Goal: Navigation & Orientation: Find specific page/section

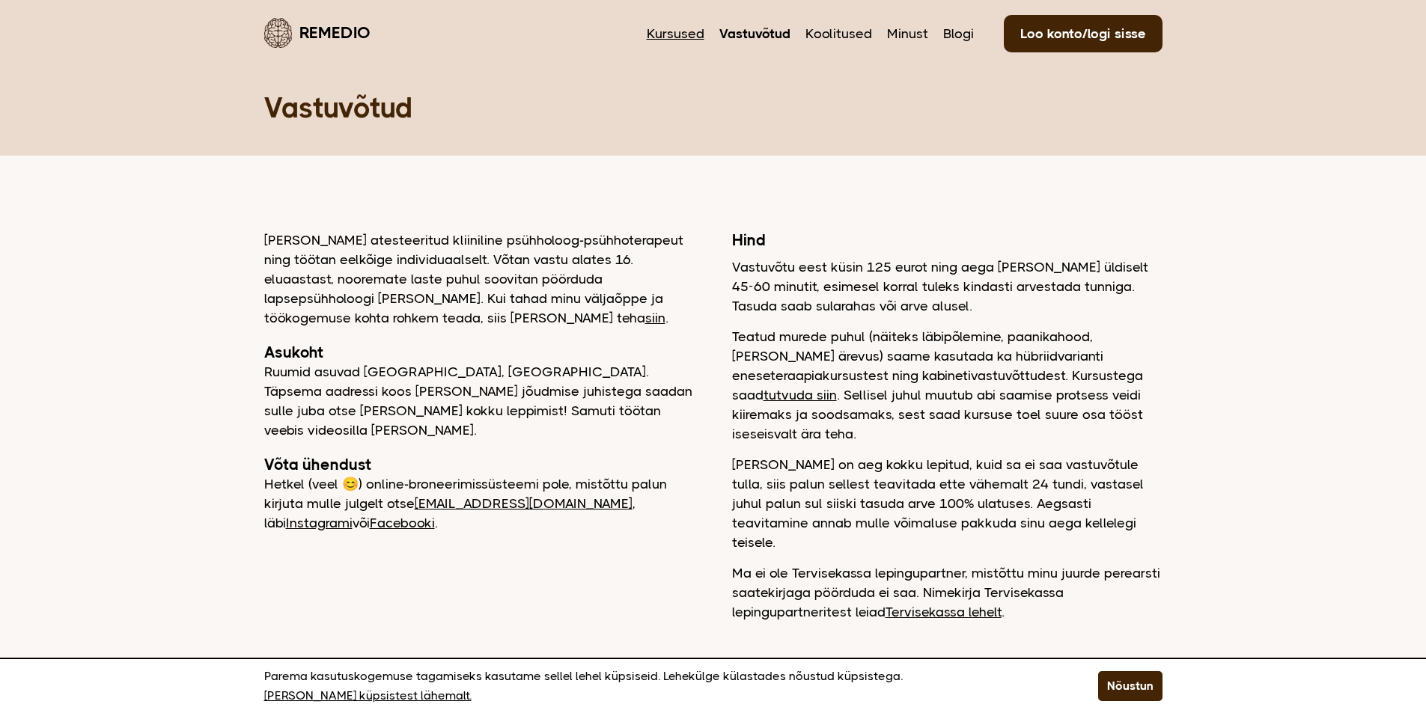
click at [670, 29] on link "Kursused" at bounding box center [676, 33] width 58 height 19
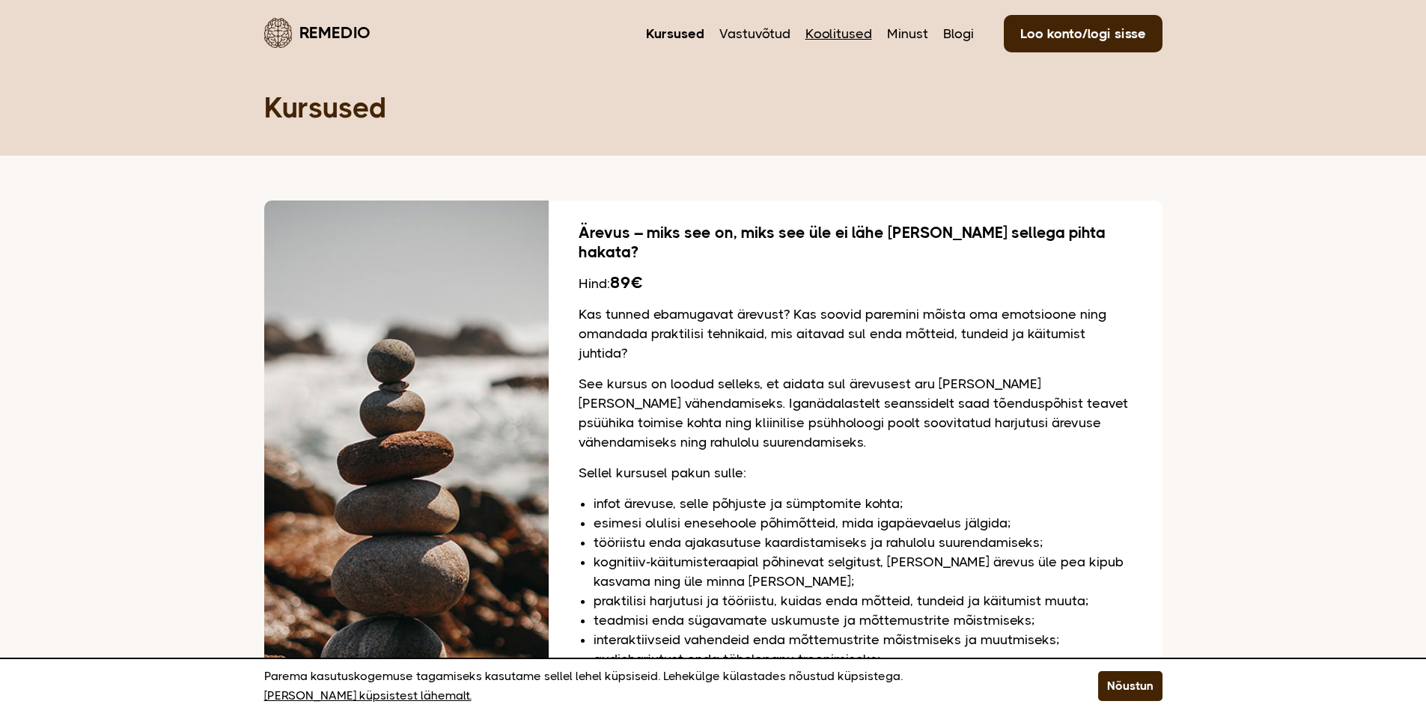
click at [836, 26] on link "Koolitused" at bounding box center [838, 33] width 67 height 19
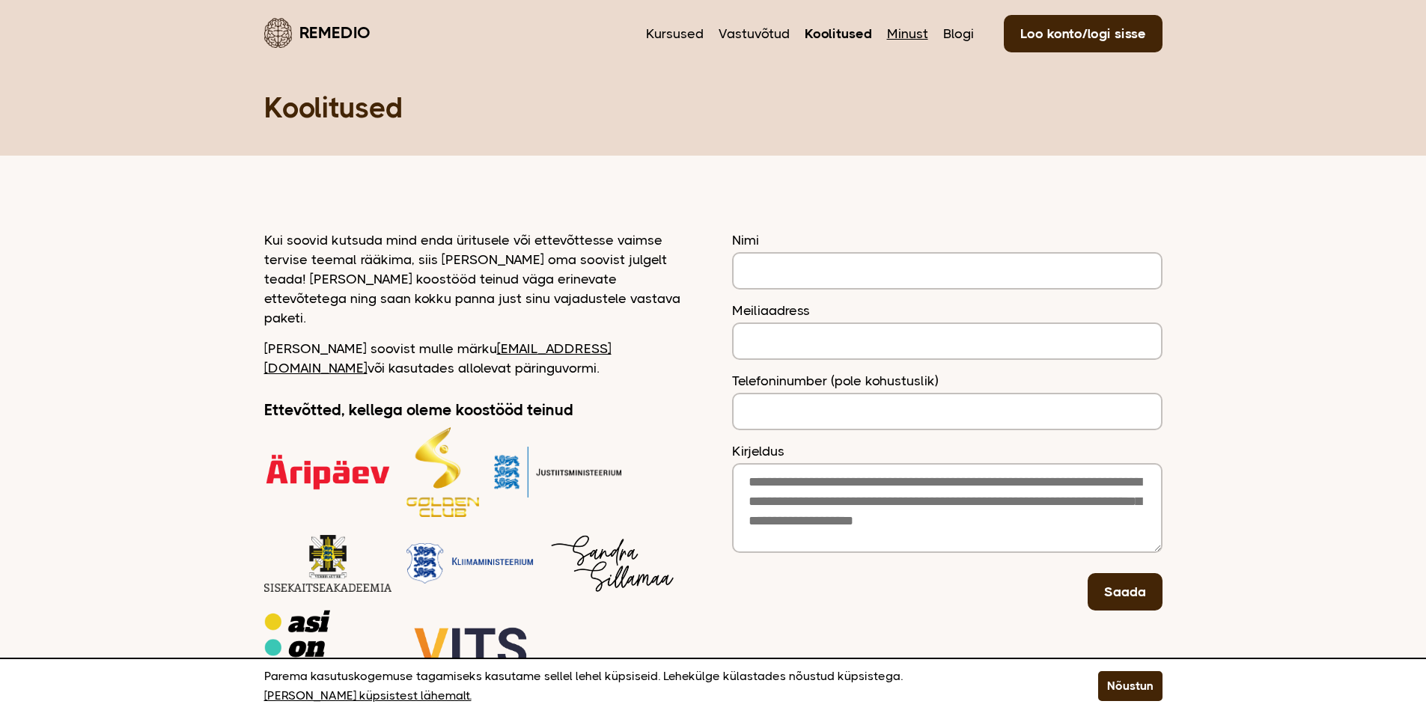
click at [915, 32] on link "Minust" at bounding box center [907, 33] width 41 height 19
